Goal: Transaction & Acquisition: Purchase product/service

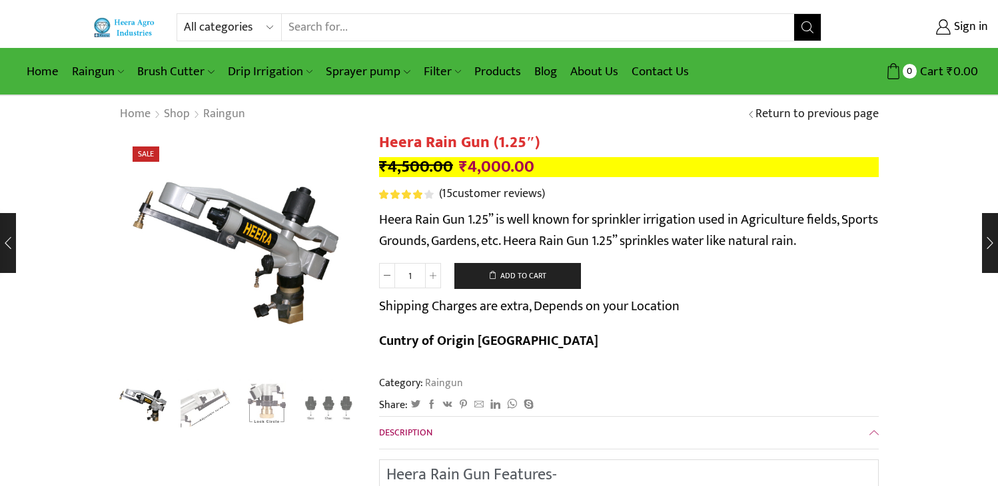
drag, startPoint x: 0, startPoint y: 0, endPoint x: 269, endPoint y: 21, distance: 270.0
click at [269, 21] on select "All categories Accessories Air Release Valve Brush Cutter Domestic Use Drip Irr…" at bounding box center [233, 27] width 98 height 27
select select "accessories"
click at [184, 14] on select "All categories Accessories Air Release Valve Brush Cutter Domestic Use Drip Irr…" at bounding box center [233, 27] width 98 height 27
click at [814, 33] on button "Search" at bounding box center [807, 27] width 27 height 27
